Goal: Information Seeking & Learning: Learn about a topic

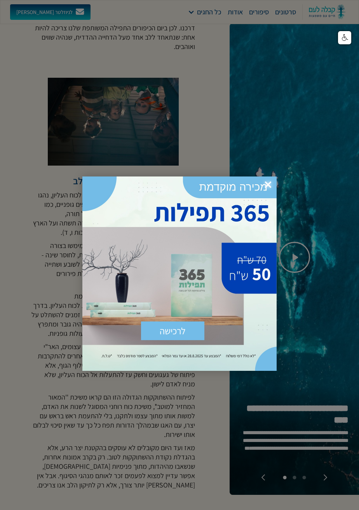
scroll to position [588, 0]
click at [22, 150] on div at bounding box center [179, 255] width 359 height 510
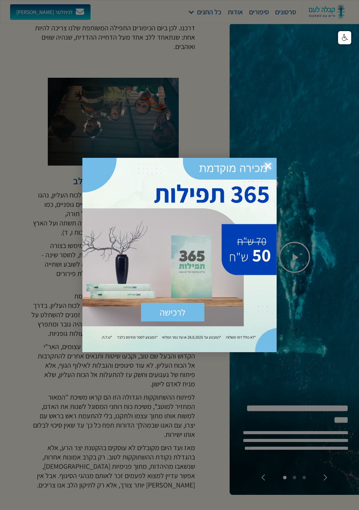
click at [269, 171] on span "×" at bounding box center [268, 166] width 17 height 17
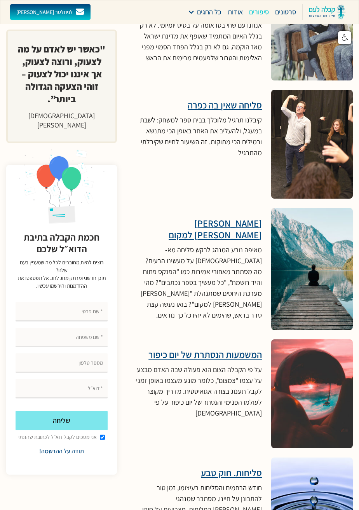
scroll to position [3169, 0]
click at [235, 364] on div "על פי הקבלה הצום הוא פעולה שבה האדם מבצע על עצמו "צמצום", כלומר מונע מעצמו באופ…" at bounding box center [199, 391] width 126 height 54
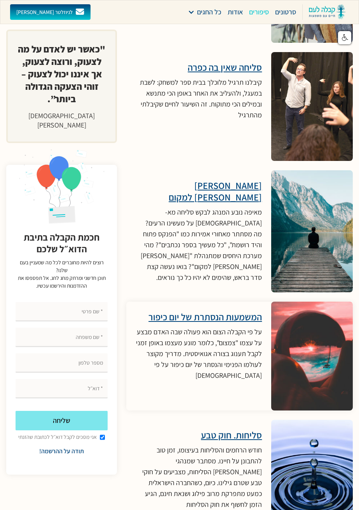
scroll to position [3207, 0]
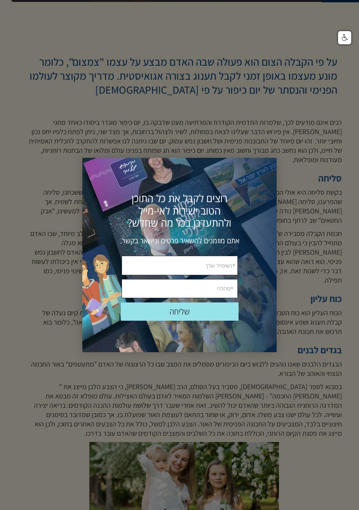
scroll to position [221, 0]
click at [266, 173] on span "×" at bounding box center [267, 168] width 17 height 17
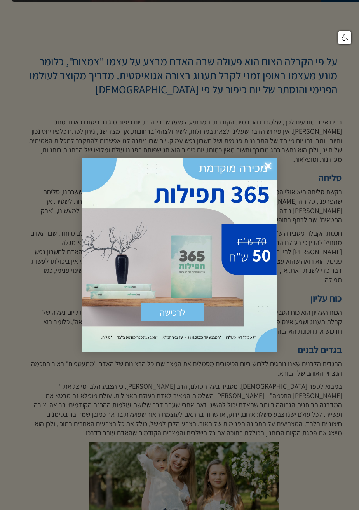
click at [272, 164] on span "×" at bounding box center [268, 166] width 17 height 17
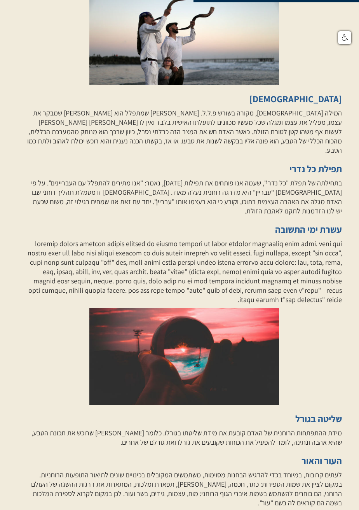
scroll to position [978, 0]
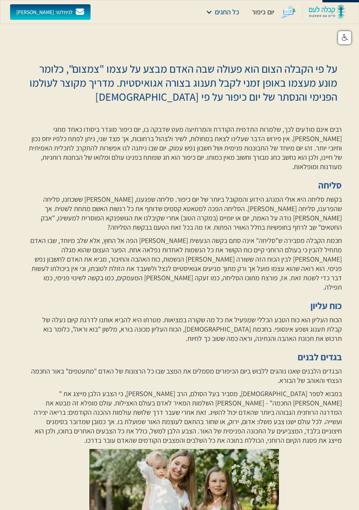
scroll to position [211, 0]
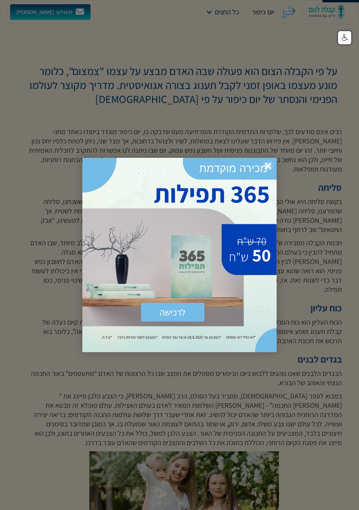
click at [263, 167] on span "×" at bounding box center [268, 166] width 17 height 17
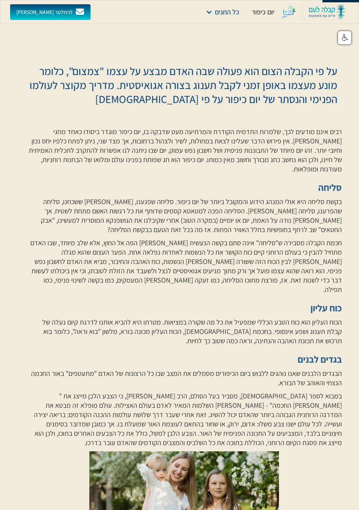
click at [159, 35] on div "המשמעות הנסתרת של יום כיפור" at bounding box center [184, 37] width 316 height 9
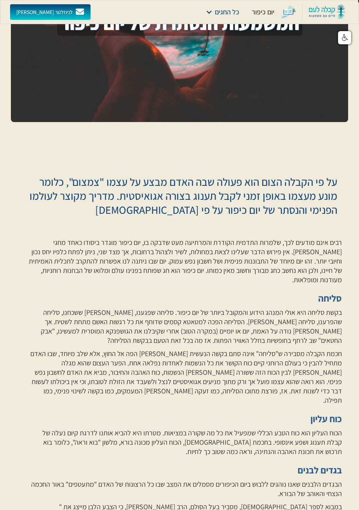
scroll to position [0, 0]
